Goal: Information Seeking & Learning: Learn about a topic

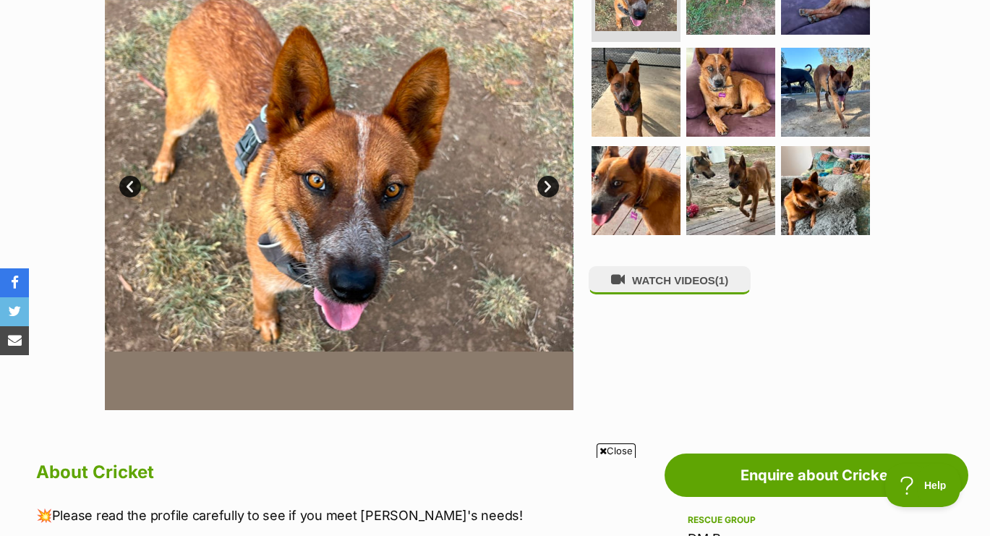
scroll to position [365, 0]
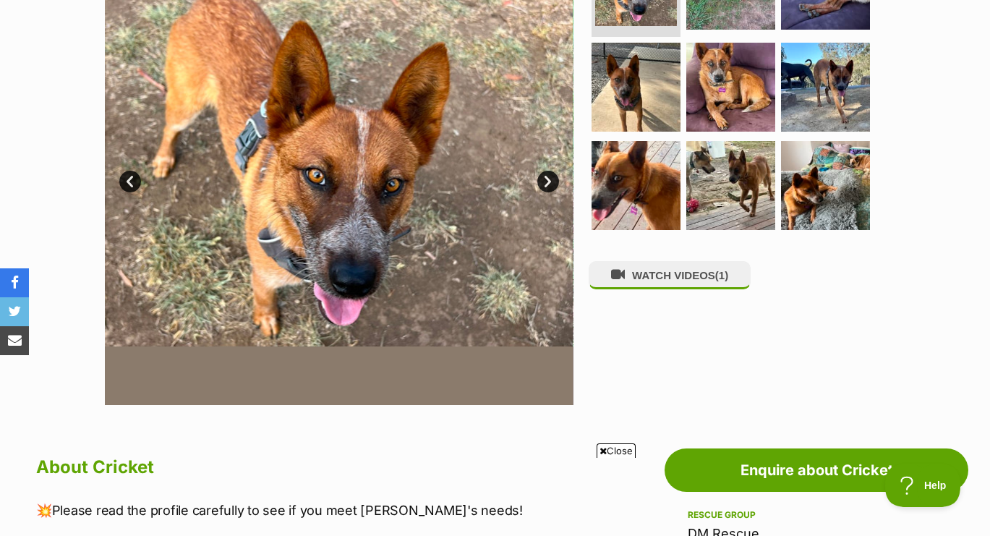
click at [543, 176] on link "Next" at bounding box center [548, 182] width 22 height 22
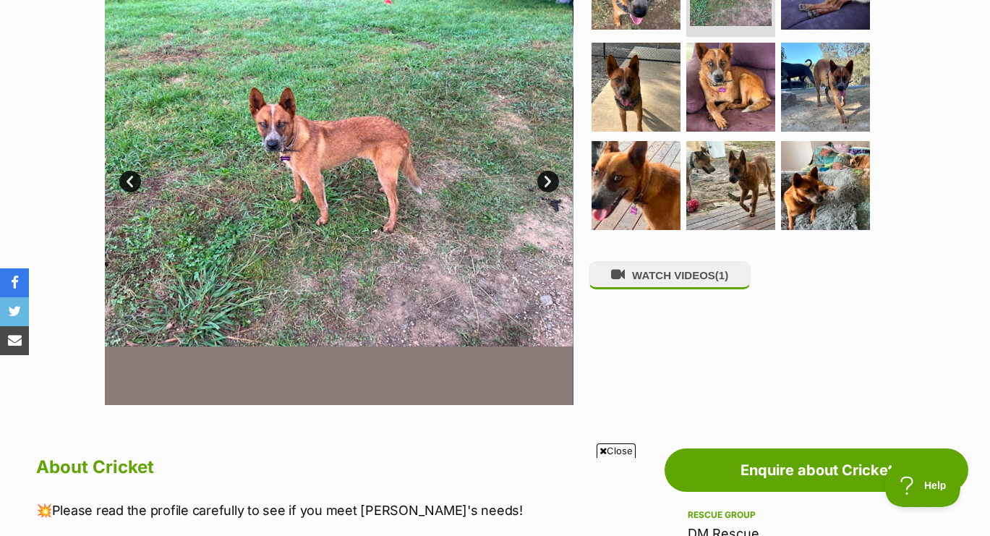
click at [543, 176] on link "Next" at bounding box center [548, 182] width 22 height 22
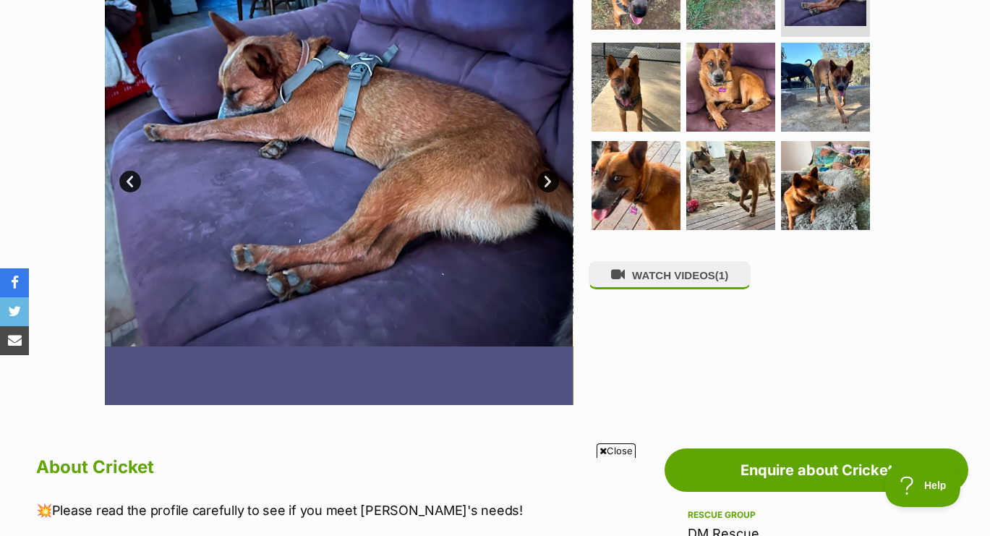
click at [543, 176] on link "Next" at bounding box center [548, 182] width 22 height 22
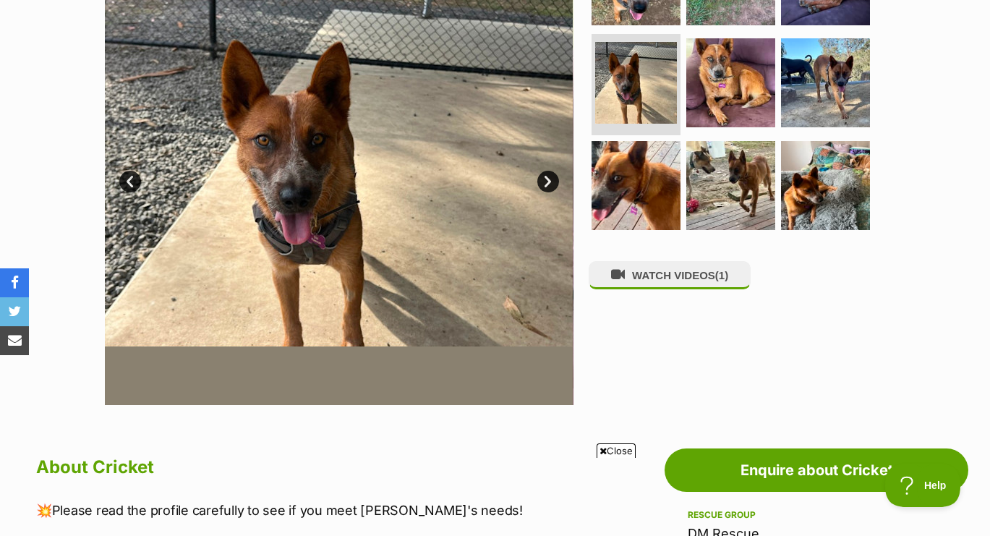
click at [543, 176] on link "Next" at bounding box center [548, 182] width 22 height 22
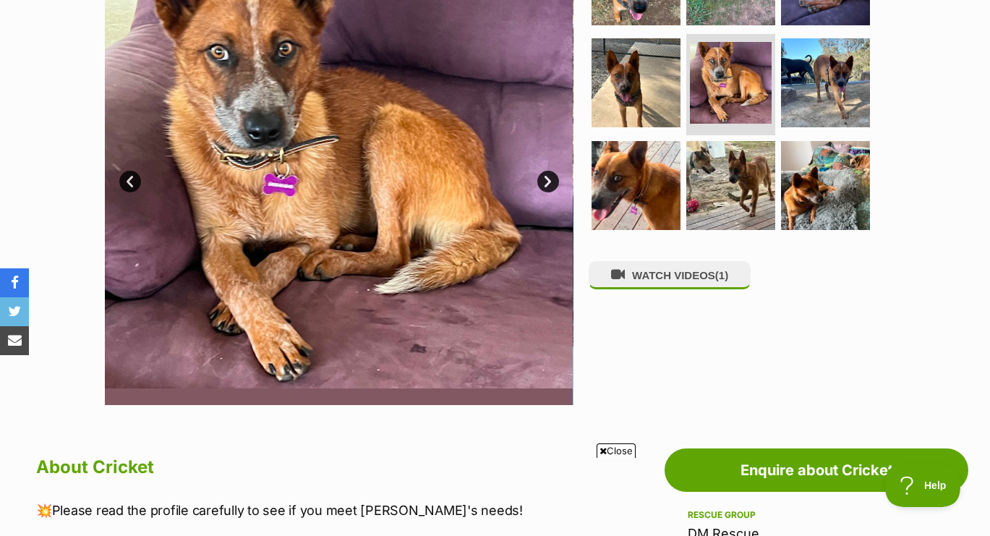
click at [543, 176] on link "Next" at bounding box center [548, 182] width 22 height 22
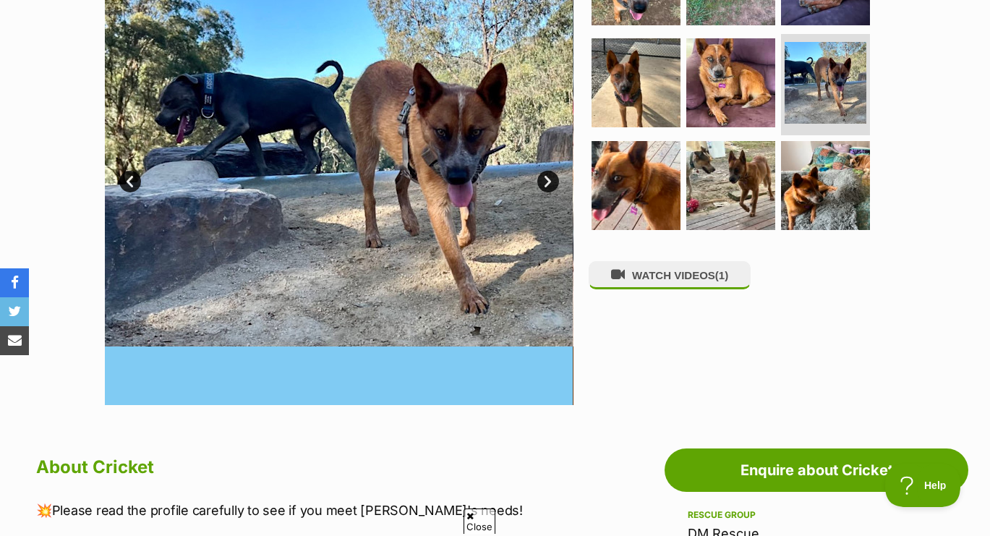
click at [543, 176] on link "Next" at bounding box center [548, 182] width 22 height 22
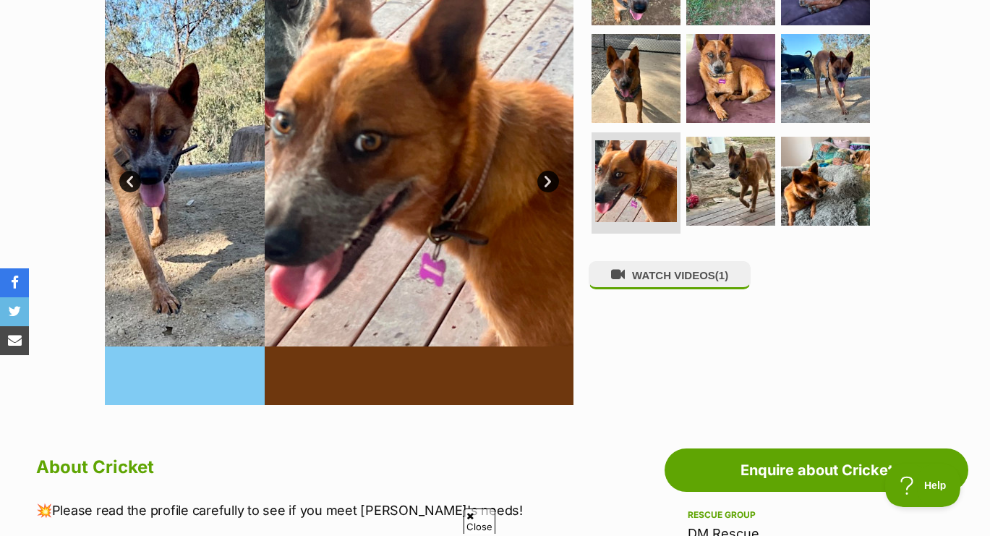
scroll to position [0, 0]
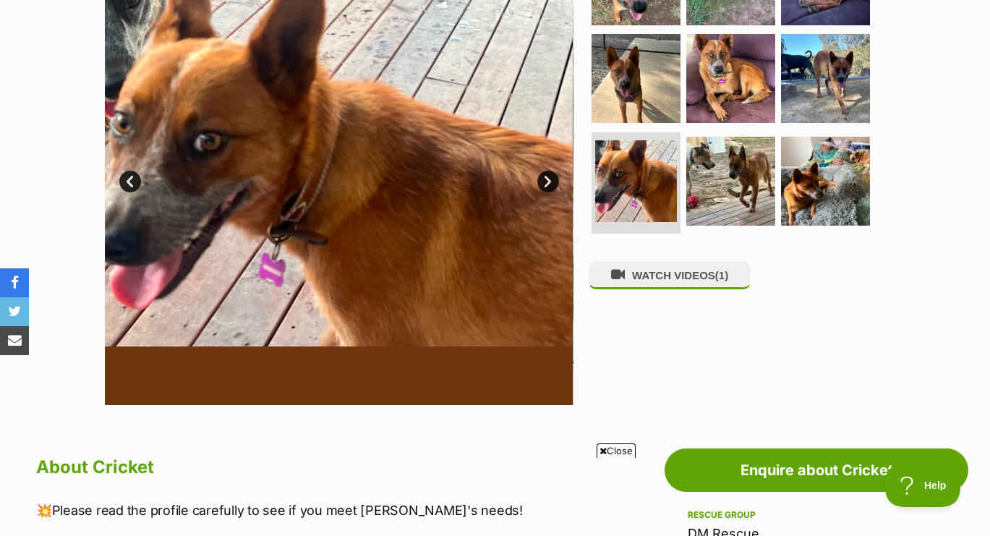
click at [543, 176] on link "Next" at bounding box center [548, 182] width 22 height 22
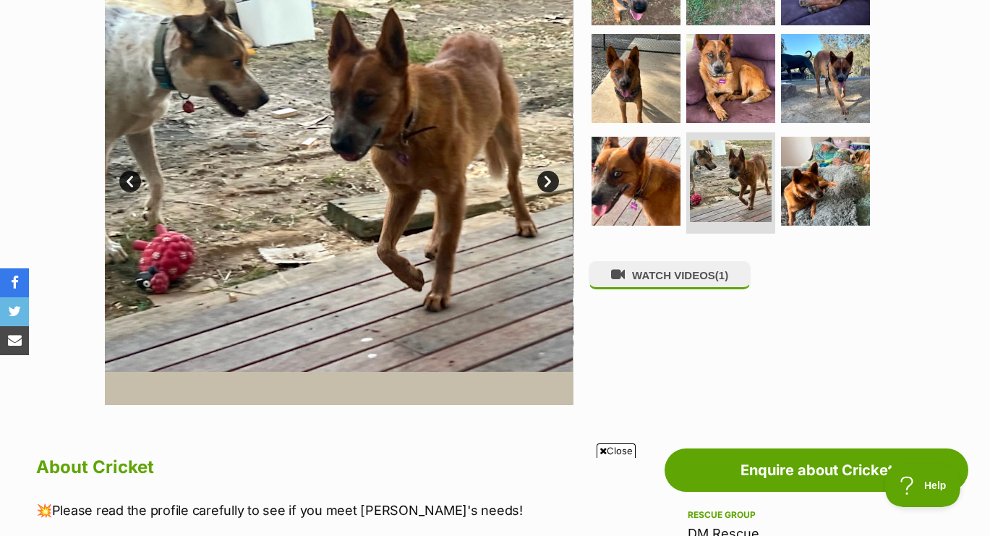
click at [543, 176] on link "Next" at bounding box center [548, 182] width 22 height 22
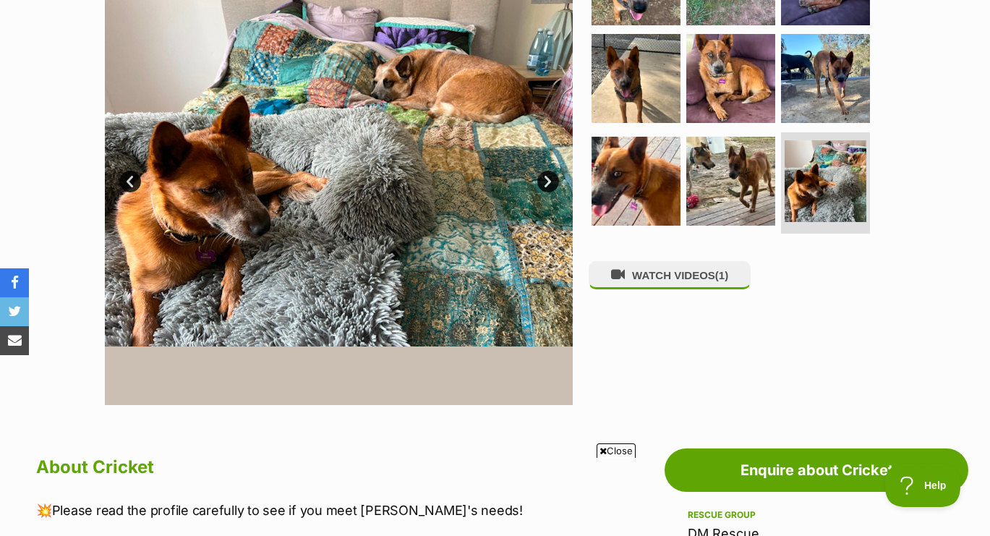
click at [543, 176] on link "Next" at bounding box center [548, 182] width 22 height 22
